Goal: Task Accomplishment & Management: Use online tool/utility

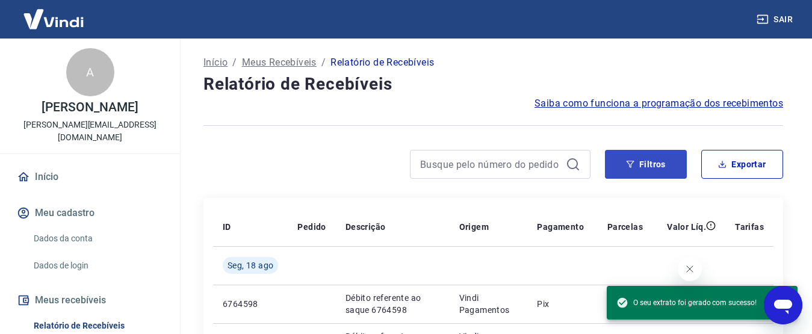
scroll to position [42, 0]
click at [648, 165] on button "Filtros" at bounding box center [646, 164] width 82 height 29
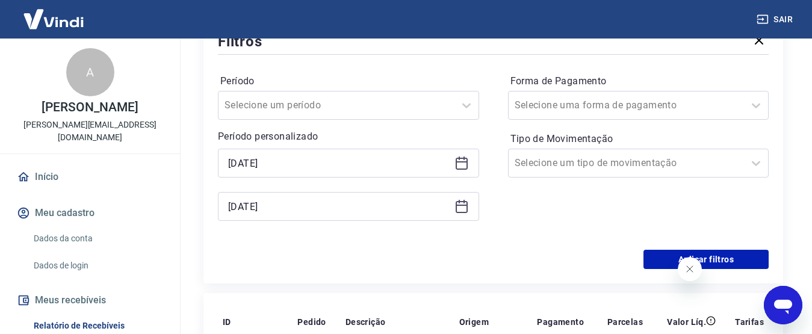
scroll to position [180, 0]
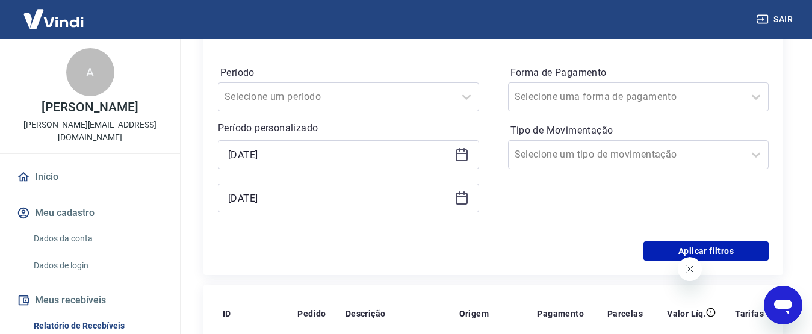
click at [462, 158] on icon at bounding box center [461, 154] width 14 height 14
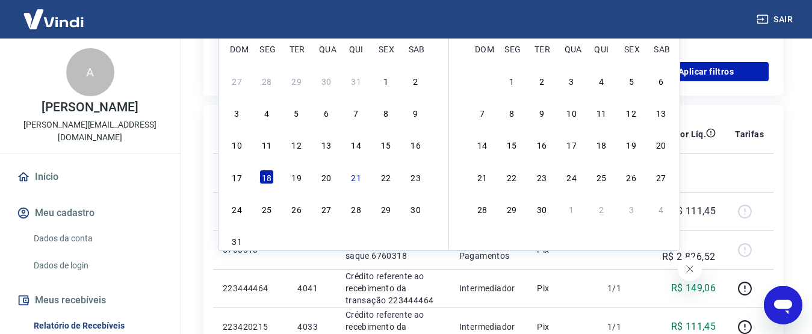
scroll to position [361, 0]
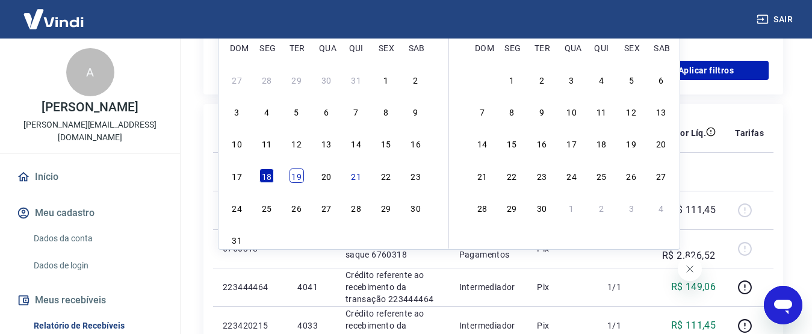
click at [296, 178] on div "19" at bounding box center [296, 175] width 14 height 14
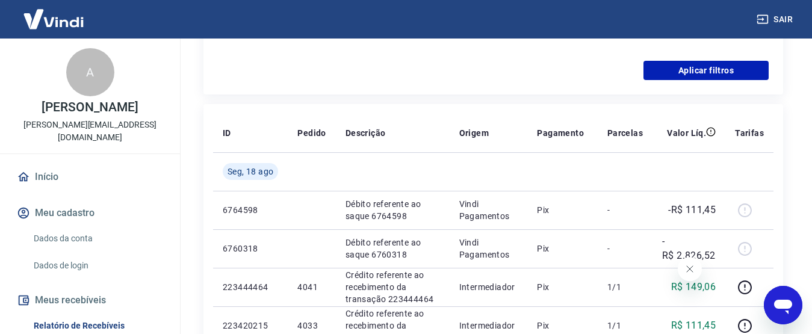
type input "[DATE]"
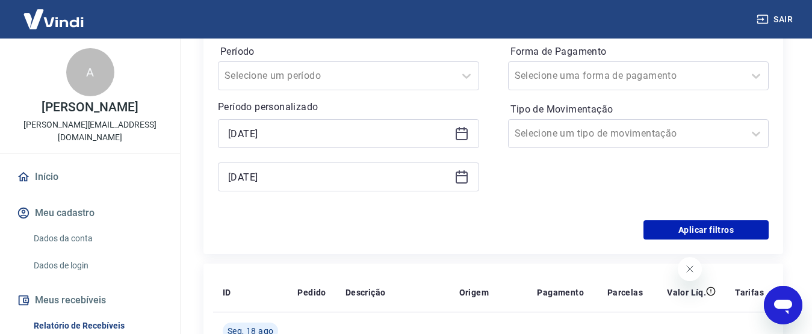
scroll to position [180, 0]
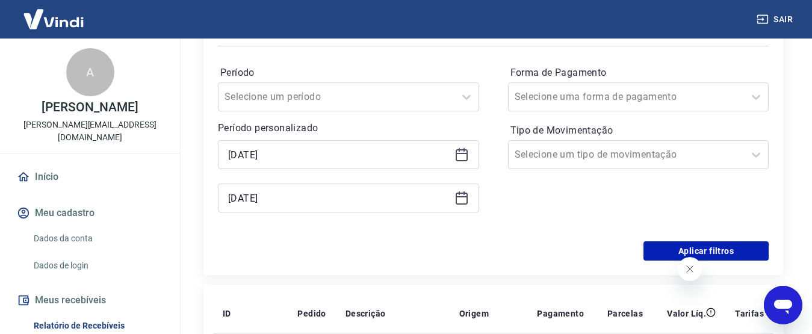
click at [460, 208] on div "[DATE]" at bounding box center [348, 198] width 261 height 29
click at [459, 200] on icon at bounding box center [461, 198] width 14 height 14
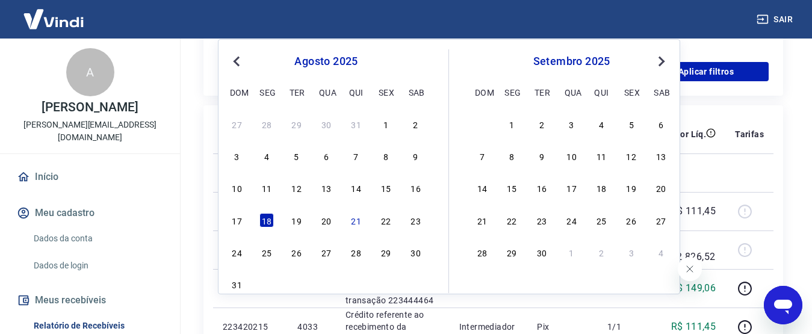
scroll to position [361, 0]
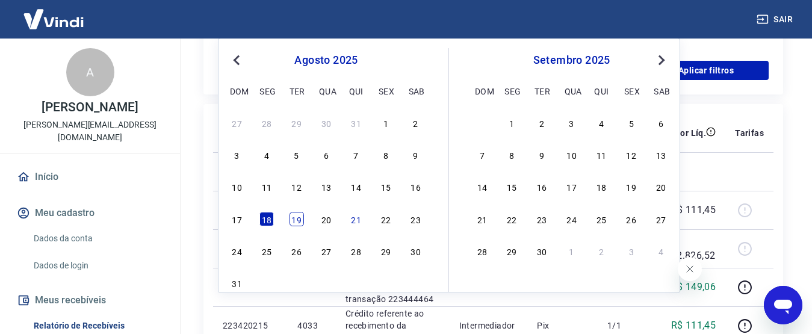
click at [297, 222] on div "19" at bounding box center [296, 219] width 14 height 14
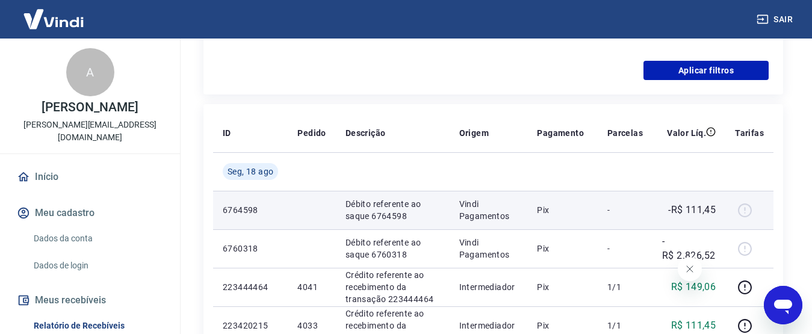
type input "[DATE]"
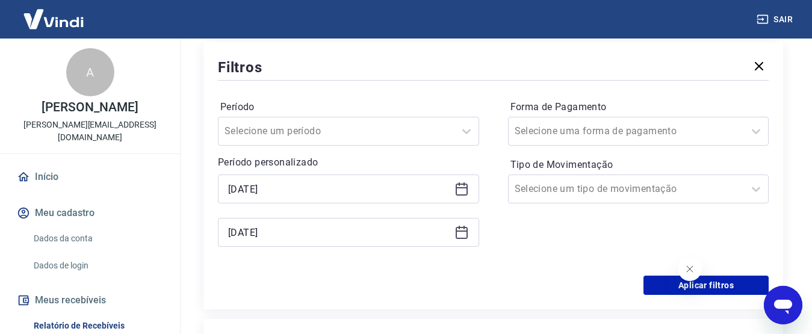
scroll to position [120, 0]
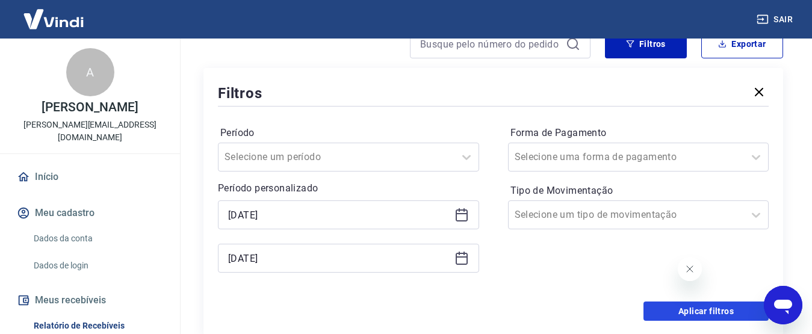
click at [685, 311] on button "Aplicar filtros" at bounding box center [705, 310] width 125 height 19
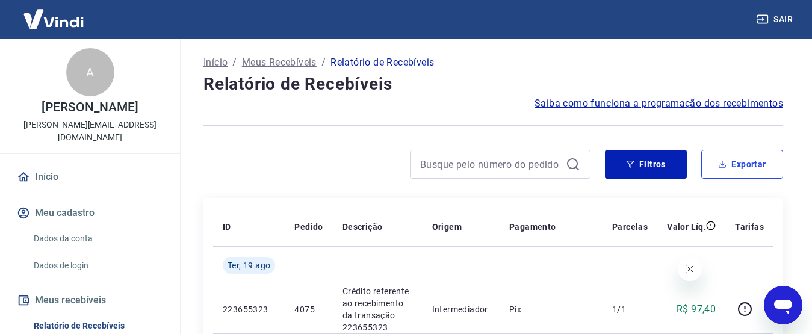
drag, startPoint x: 738, startPoint y: 170, endPoint x: 754, endPoint y: 179, distance: 18.8
click at [737, 171] on button "Exportar" at bounding box center [742, 164] width 82 height 29
type input "[DATE]"
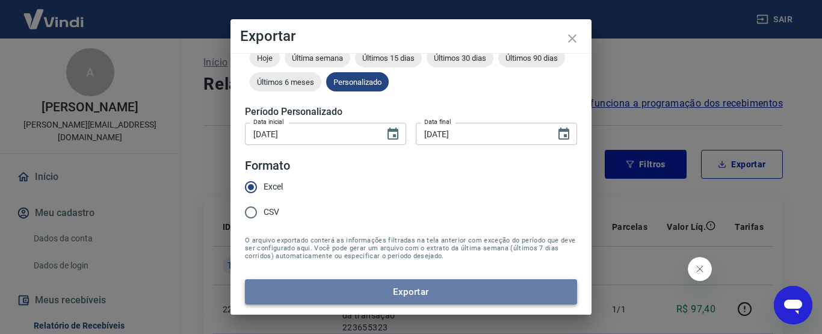
click at [425, 301] on button "Exportar" at bounding box center [411, 291] width 332 height 25
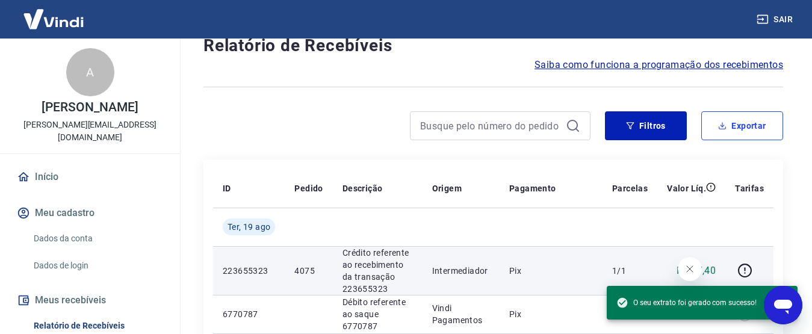
scroll to position [60, 0]
